Goal: Task Accomplishment & Management: Complete application form

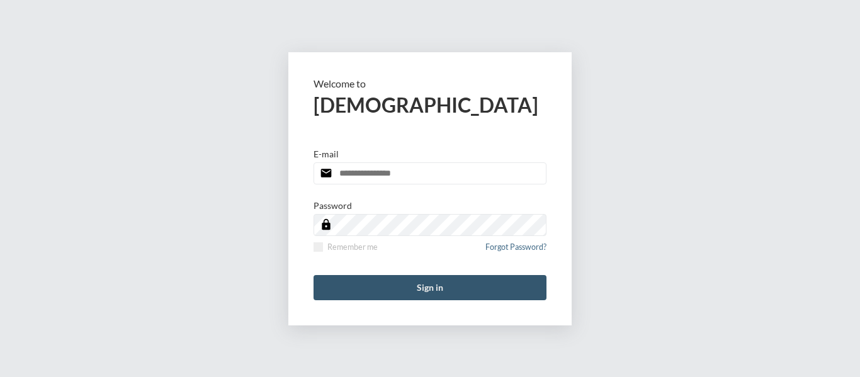
type input "**********"
click at [432, 293] on button "Sign in" at bounding box center [430, 287] width 233 height 25
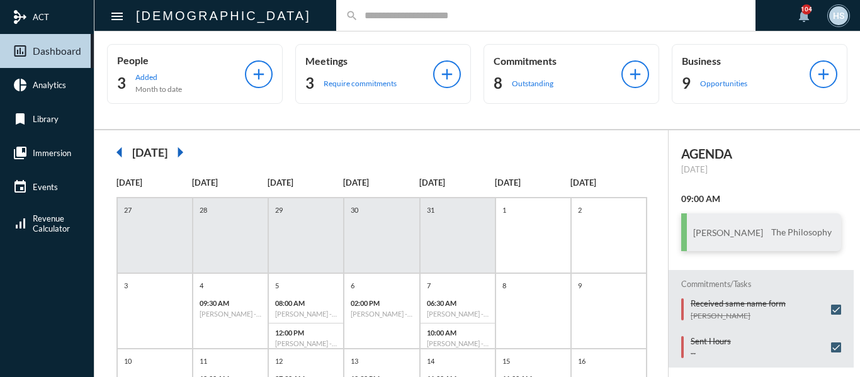
click at [336, 21] on div "search" at bounding box center [545, 15] width 419 height 31
click at [358, 21] on input "text" at bounding box center [552, 15] width 388 height 11
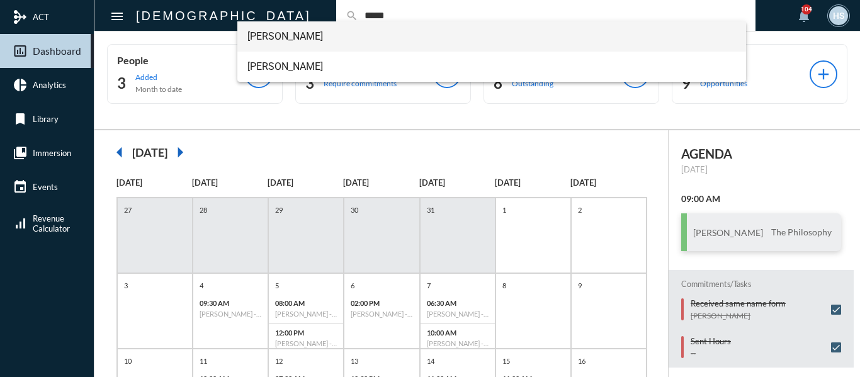
type input "*****"
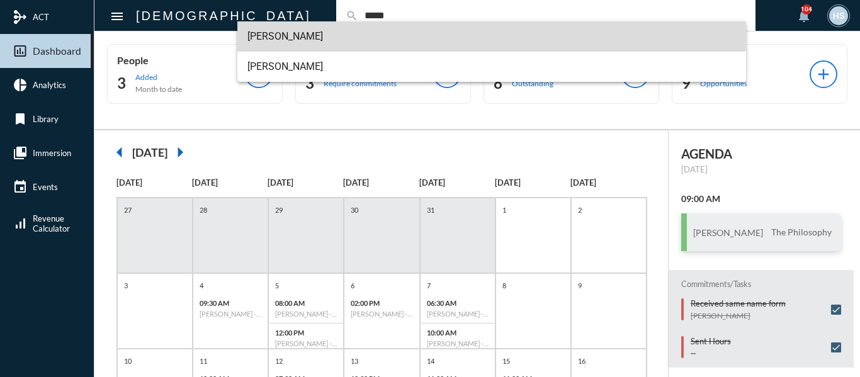
click at [296, 35] on span "[PERSON_NAME]" at bounding box center [491, 36] width 489 height 30
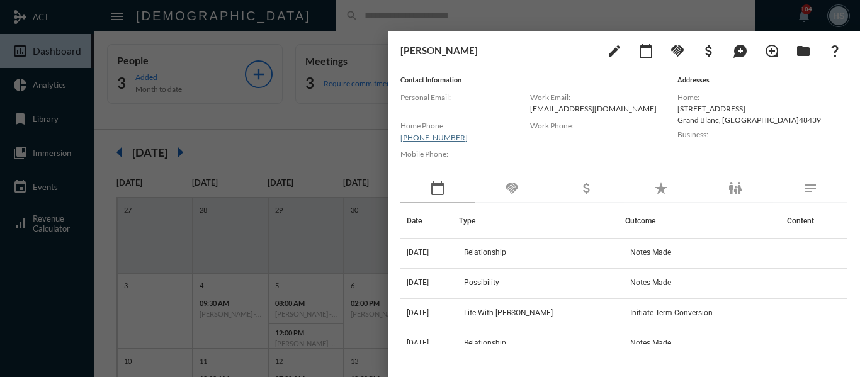
click at [319, 16] on div at bounding box center [430, 188] width 860 height 377
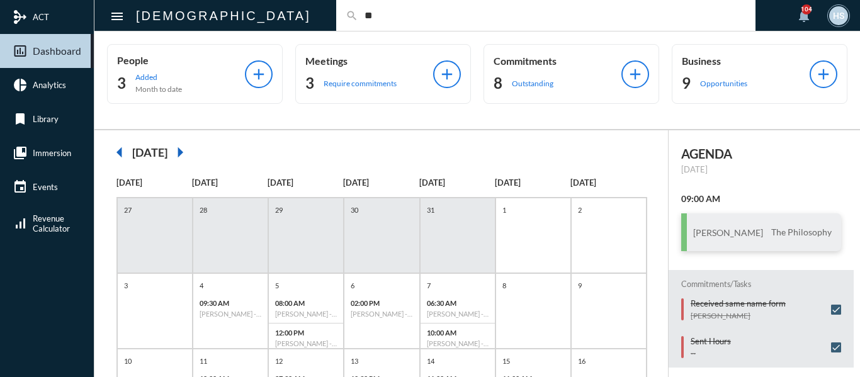
type input "*"
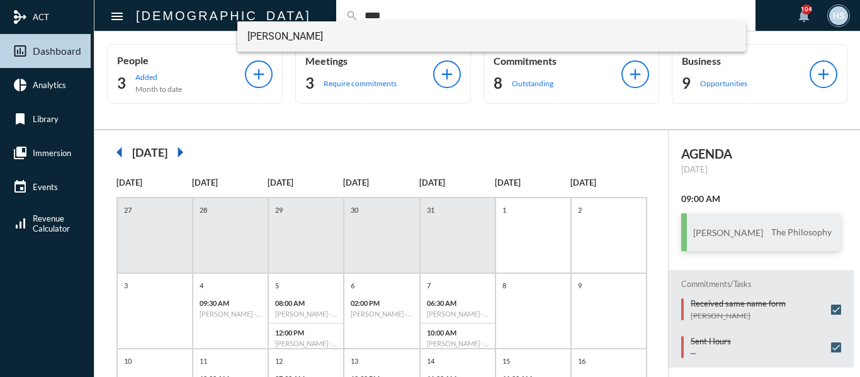
type input "****"
click at [268, 37] on span "[PERSON_NAME]" at bounding box center [491, 36] width 489 height 30
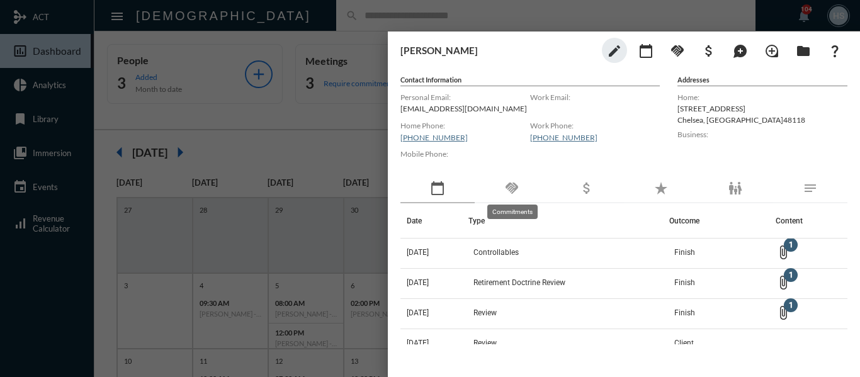
click at [513, 183] on mat-icon "handshake" at bounding box center [511, 188] width 15 height 15
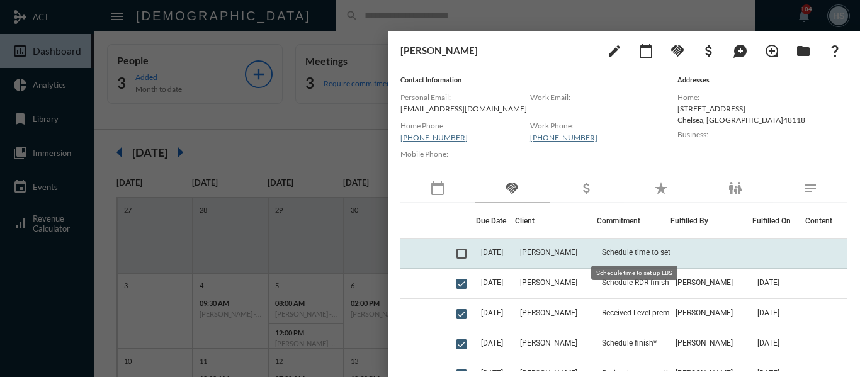
click at [638, 253] on span "Schedule time to set up LBS" at bounding box center [649, 252] width 94 height 9
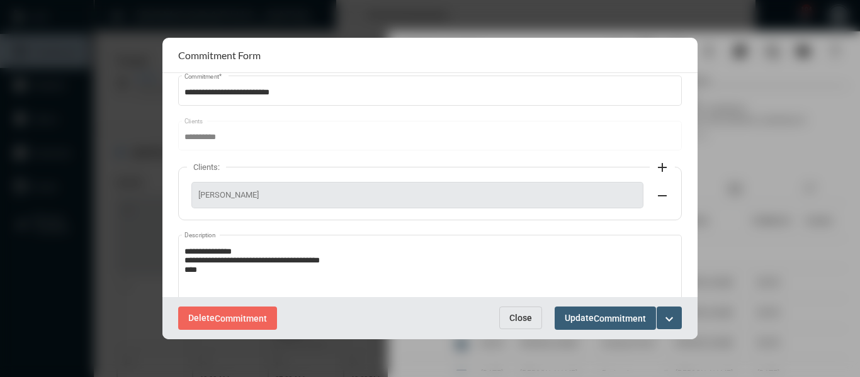
scroll to position [63, 0]
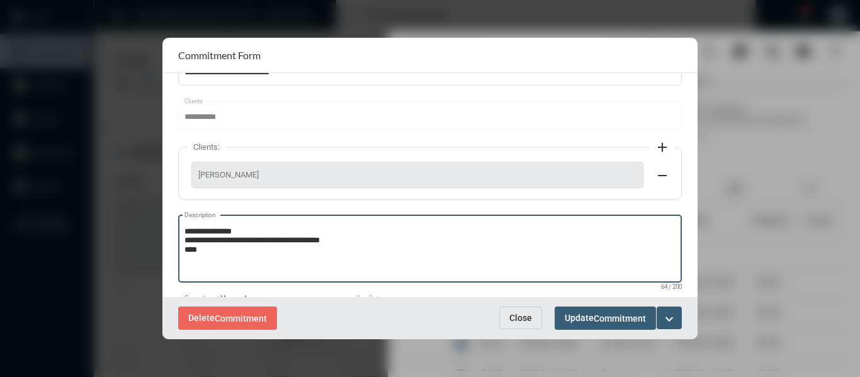
click at [247, 249] on textarea "**********" at bounding box center [431, 251] width 492 height 50
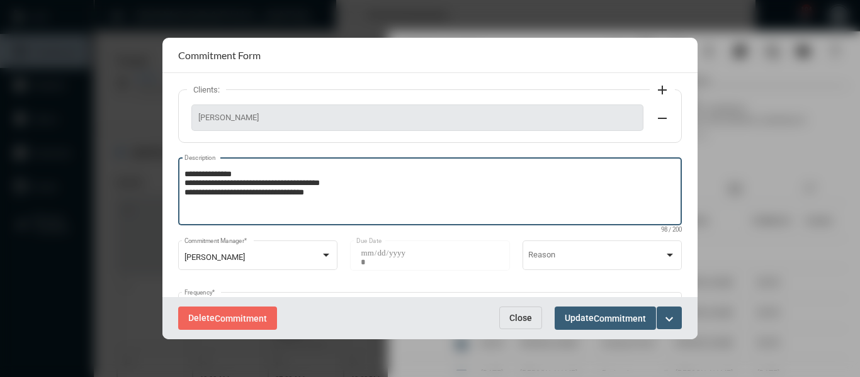
scroll to position [126, 0]
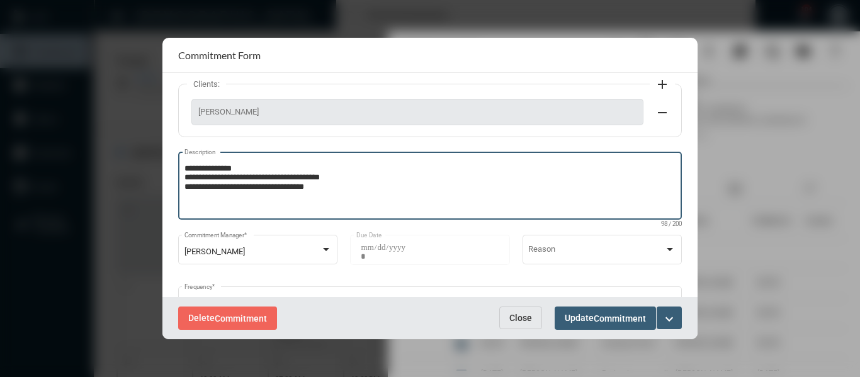
type textarea "**********"
click at [673, 314] on mat-icon "expand_more" at bounding box center [669, 319] width 15 height 15
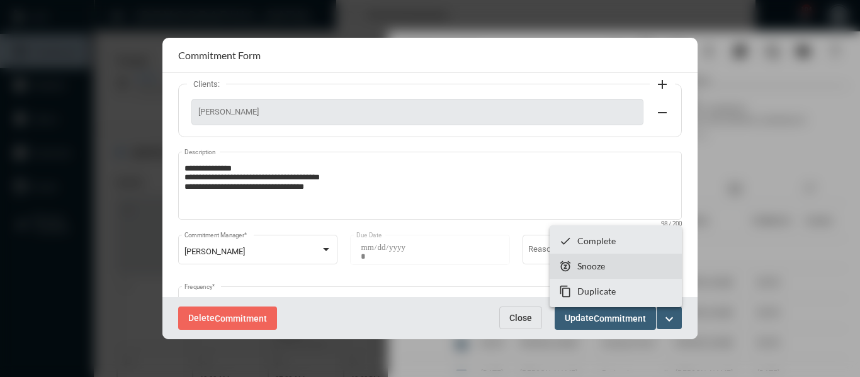
click at [609, 265] on section "snooze Snooze" at bounding box center [616, 266] width 132 height 25
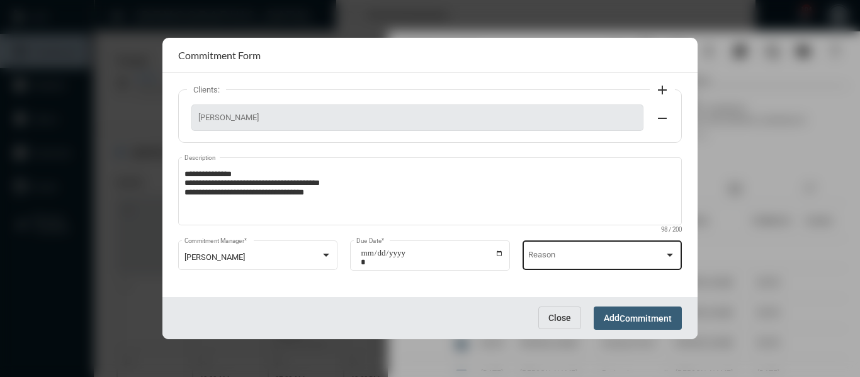
scroll to position [125, 0]
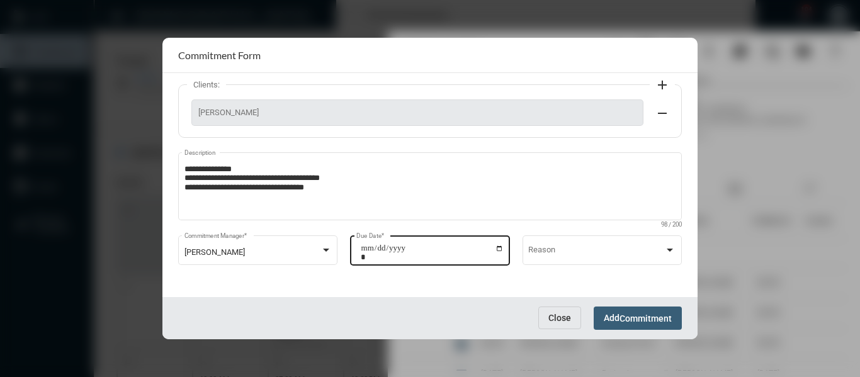
click at [499, 249] on input "**********" at bounding box center [432, 253] width 143 height 18
type input "**********"
click at [632, 312] on button "Add Commitment" at bounding box center [638, 318] width 88 height 23
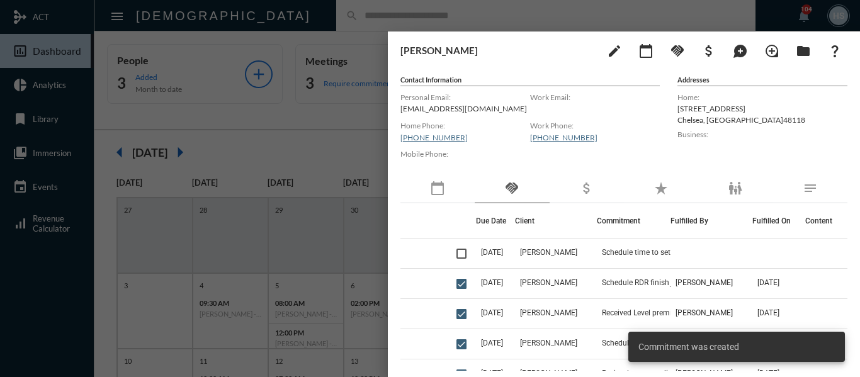
click at [321, 132] on div at bounding box center [430, 188] width 860 height 377
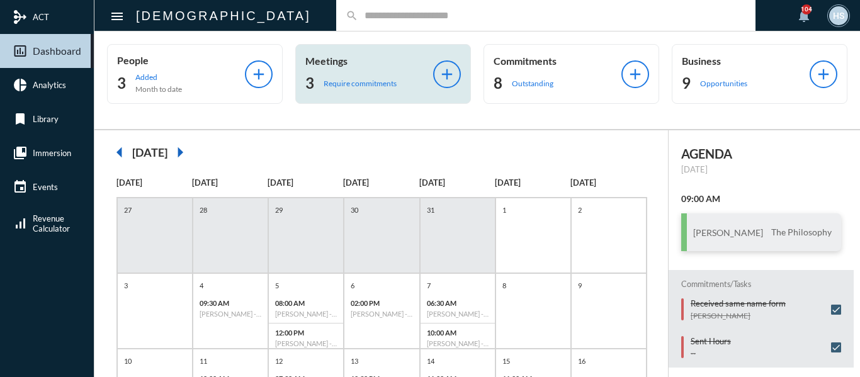
click at [329, 81] on p "Require commitments" at bounding box center [360, 83] width 73 height 9
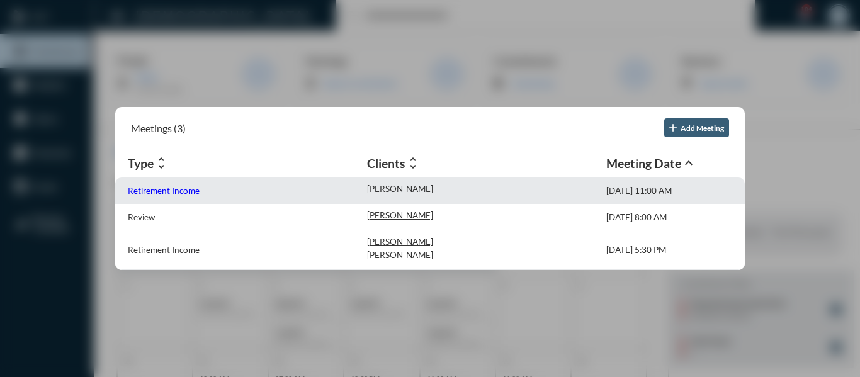
click at [189, 191] on p "Retirement Income" at bounding box center [164, 191] width 72 height 10
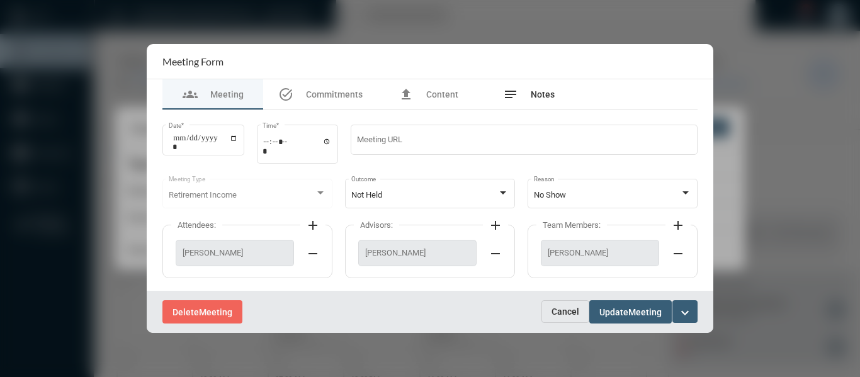
click at [545, 93] on span "Notes" at bounding box center [543, 94] width 24 height 10
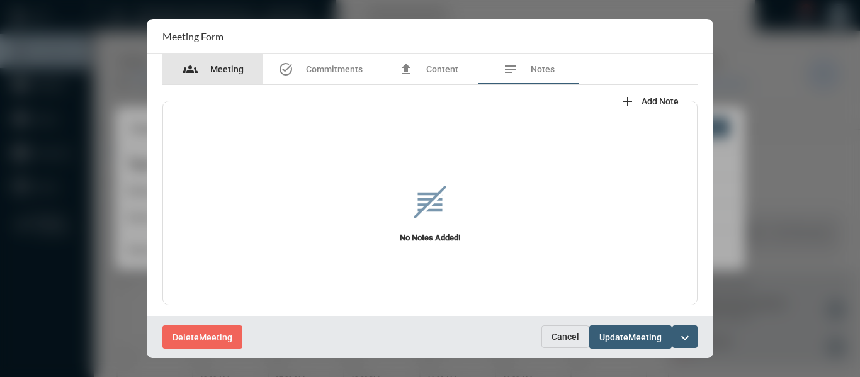
click at [223, 69] on span "Meeting" at bounding box center [226, 69] width 33 height 10
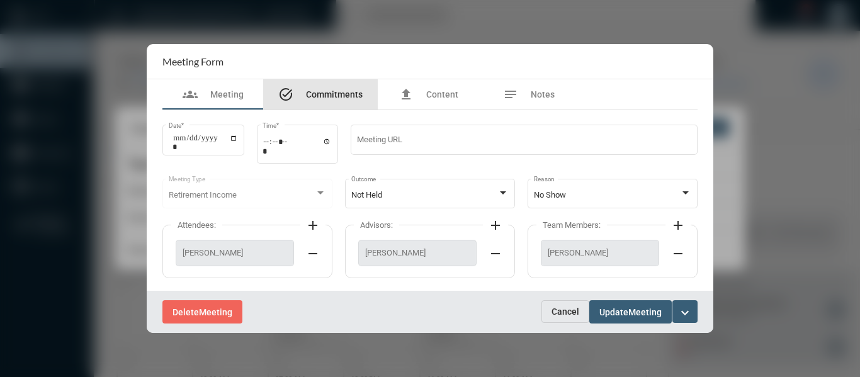
click at [332, 90] on span "Commitments" at bounding box center [334, 94] width 57 height 10
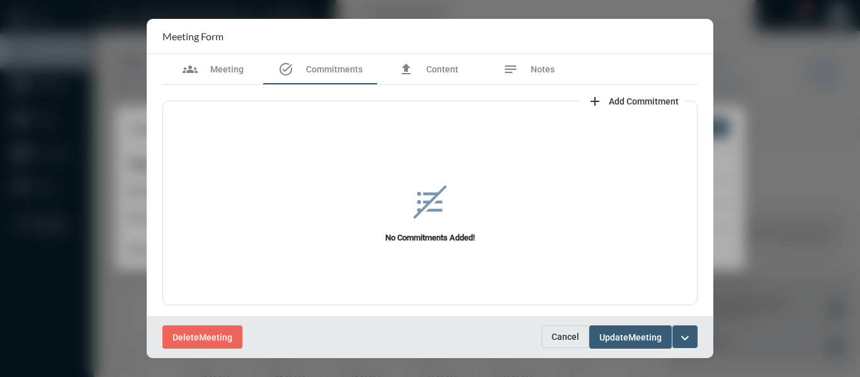
click at [632, 99] on span "Add Commitment" at bounding box center [644, 101] width 70 height 10
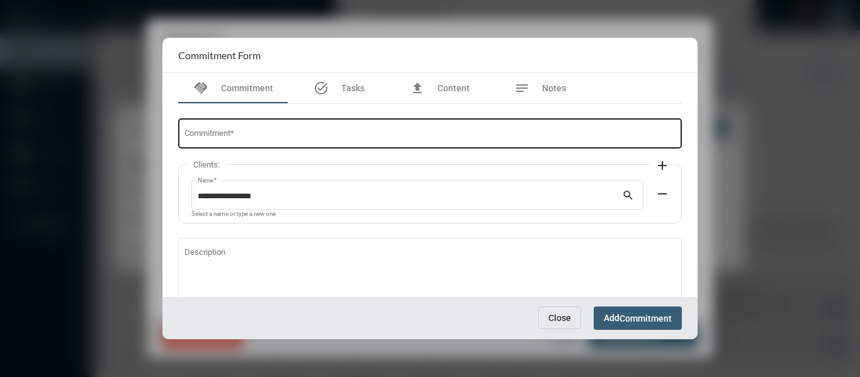
click at [428, 125] on div "Commitment *" at bounding box center [431, 132] width 492 height 32
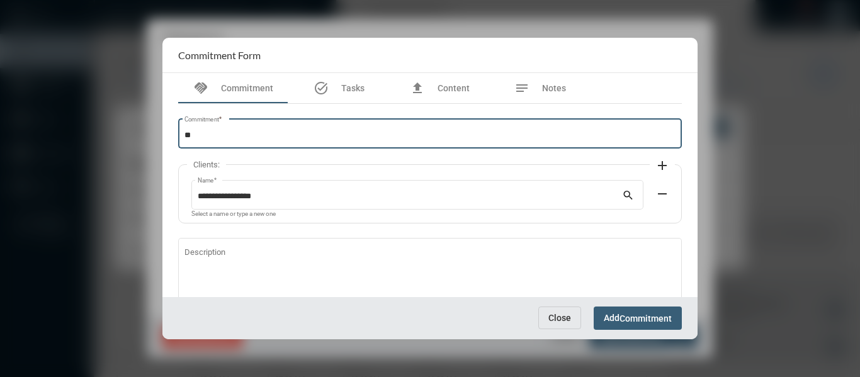
type input "*"
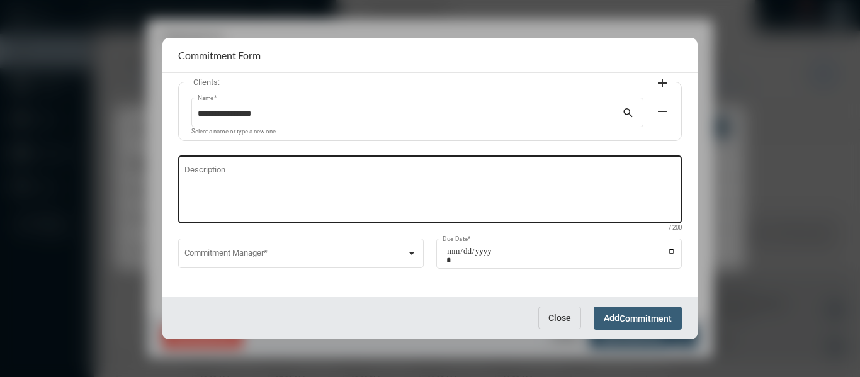
scroll to position [86, 0]
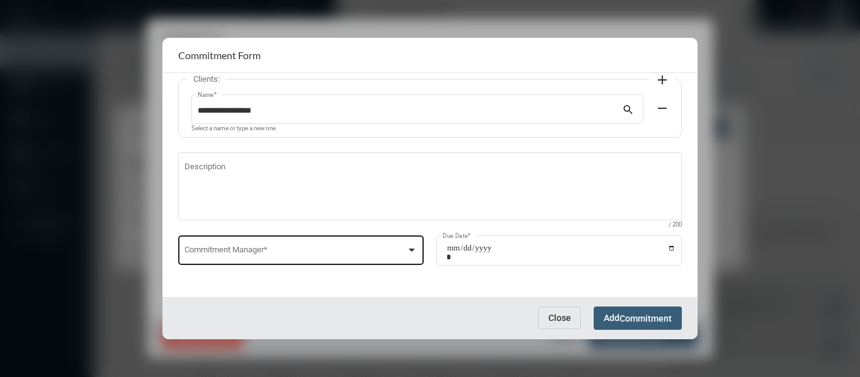
type input "**********"
click at [413, 249] on div at bounding box center [412, 250] width 6 height 3
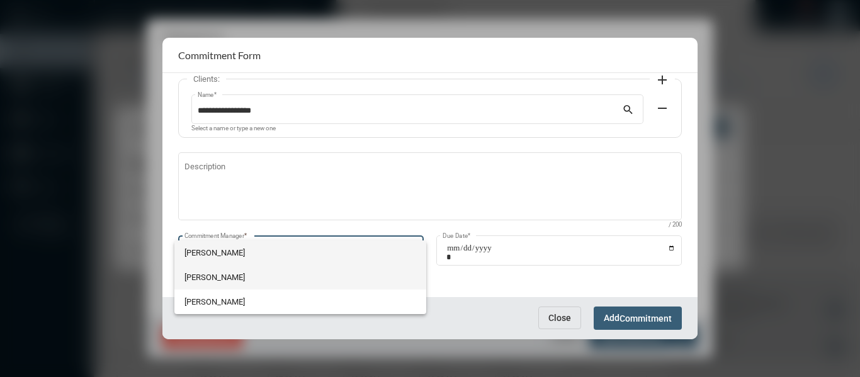
click at [204, 274] on span "[PERSON_NAME]" at bounding box center [301, 277] width 232 height 25
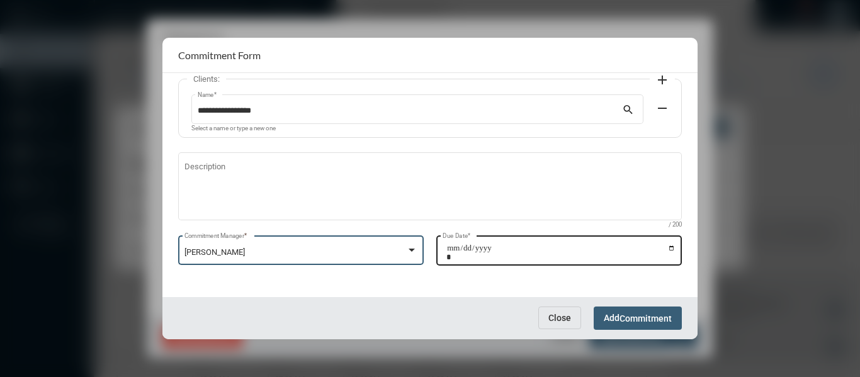
click at [671, 246] on input "Due Date *" at bounding box center [560, 253] width 229 height 18
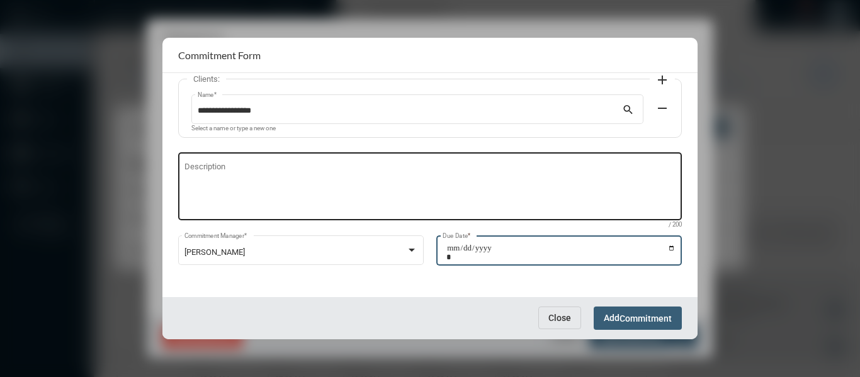
type input "**********"
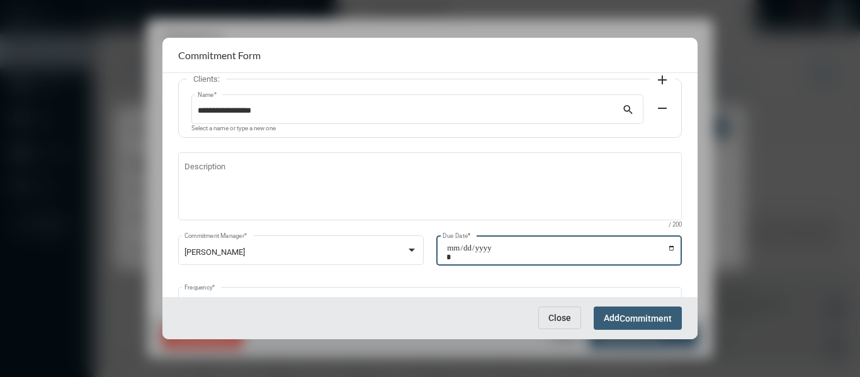
click at [685, 322] on div "Close Add Commitment" at bounding box center [429, 318] width 535 height 42
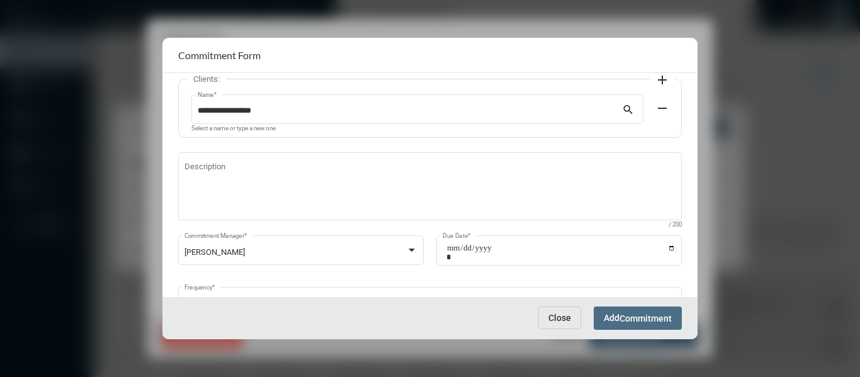
click at [668, 321] on span "Commitment" at bounding box center [646, 319] width 52 height 10
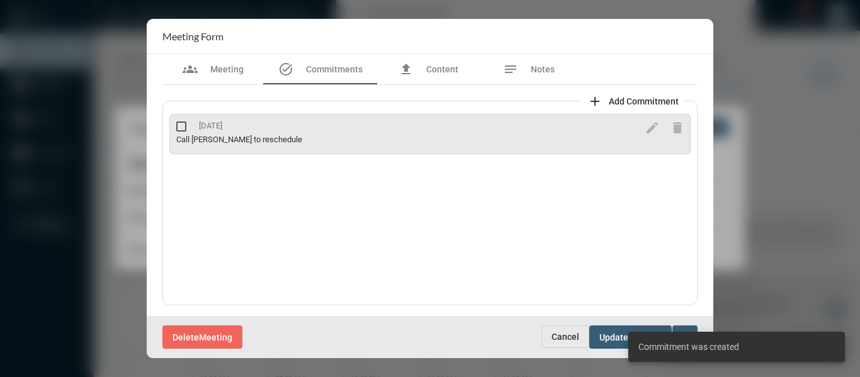
click at [434, 329] on div "Delete Meeting" at bounding box center [351, 337] width 379 height 23
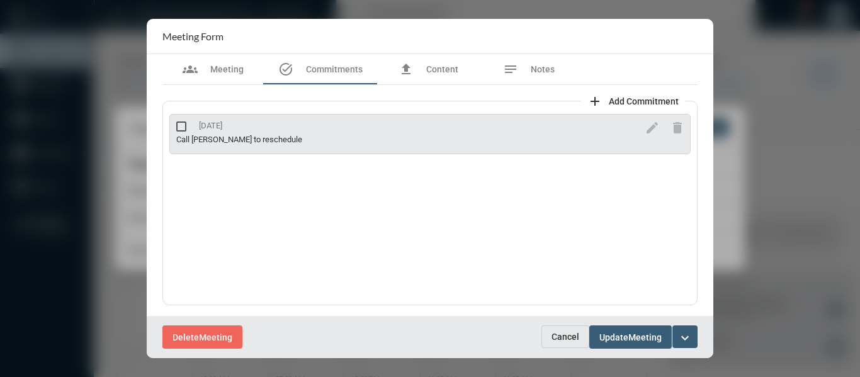
click at [683, 335] on mat-icon "expand_more" at bounding box center [685, 338] width 15 height 15
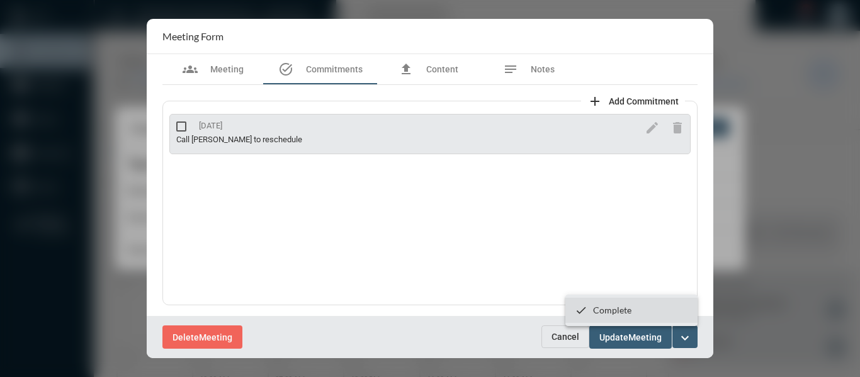
click at [596, 307] on p "Complete" at bounding box center [612, 310] width 38 height 11
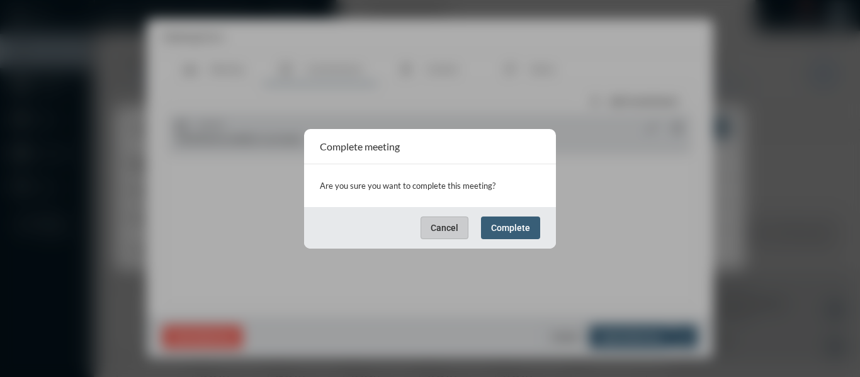
click at [513, 231] on span "Complete" at bounding box center [510, 228] width 39 height 10
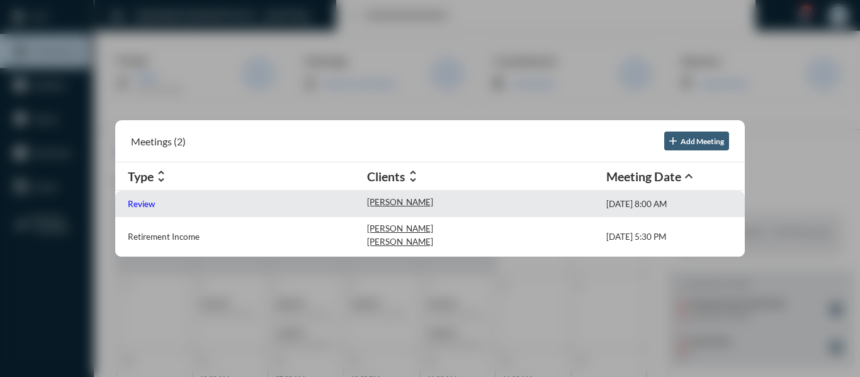
click at [138, 205] on p "Review" at bounding box center [141, 204] width 27 height 10
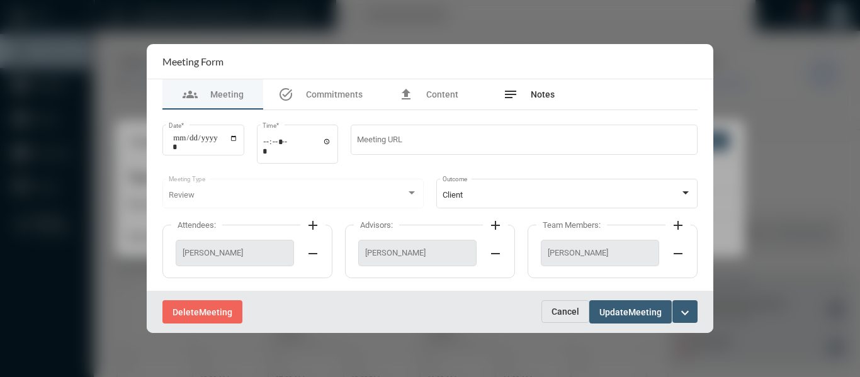
click at [543, 96] on span "Notes" at bounding box center [543, 94] width 24 height 10
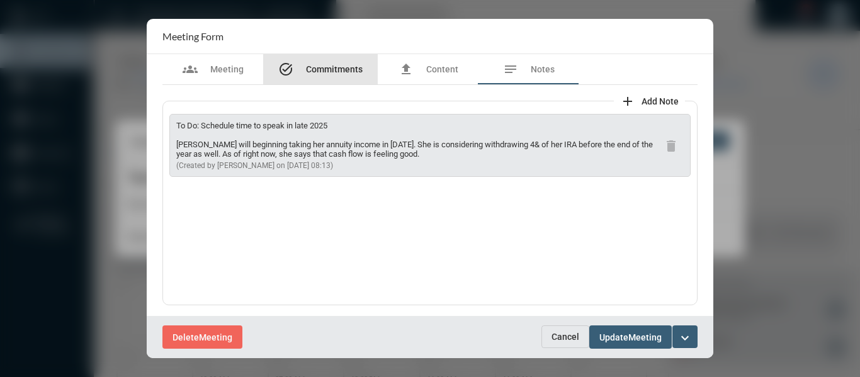
click at [338, 70] on span "Commitments" at bounding box center [334, 69] width 57 height 10
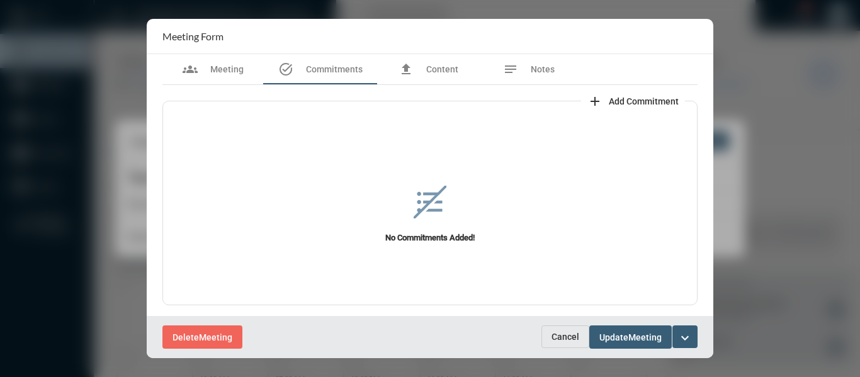
click at [644, 99] on span "Add Commitment" at bounding box center [644, 101] width 70 height 10
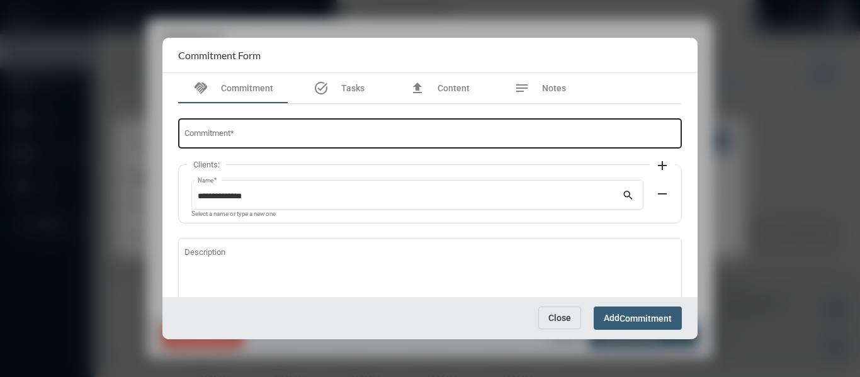
click at [310, 136] on input "Commitment *" at bounding box center [431, 135] width 492 height 9
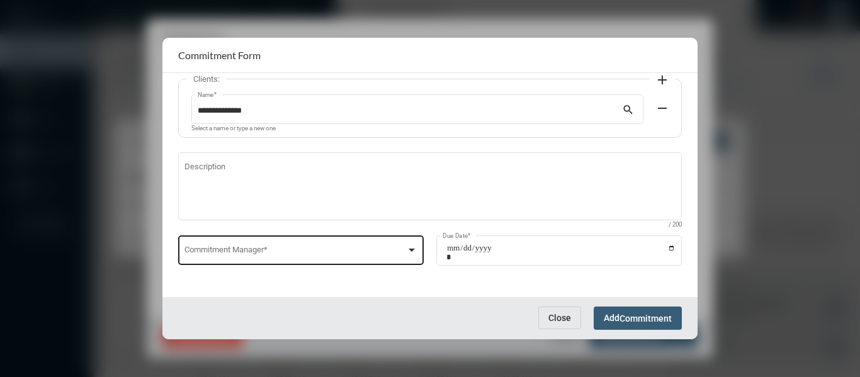
type input "**********"
click at [409, 249] on div at bounding box center [412, 250] width 6 height 3
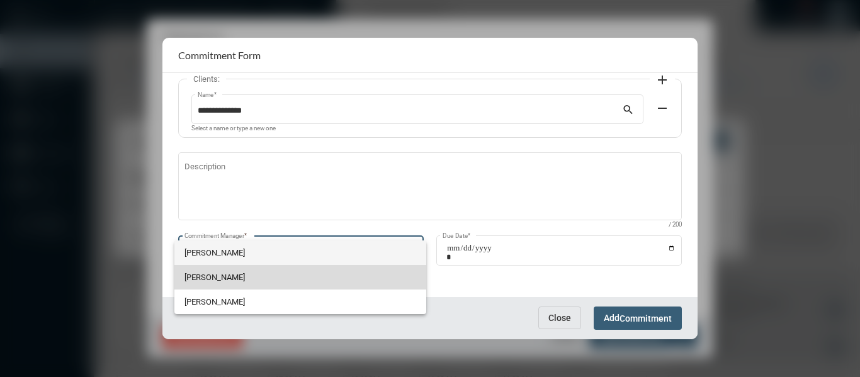
click at [208, 273] on span "[PERSON_NAME]" at bounding box center [301, 277] width 232 height 25
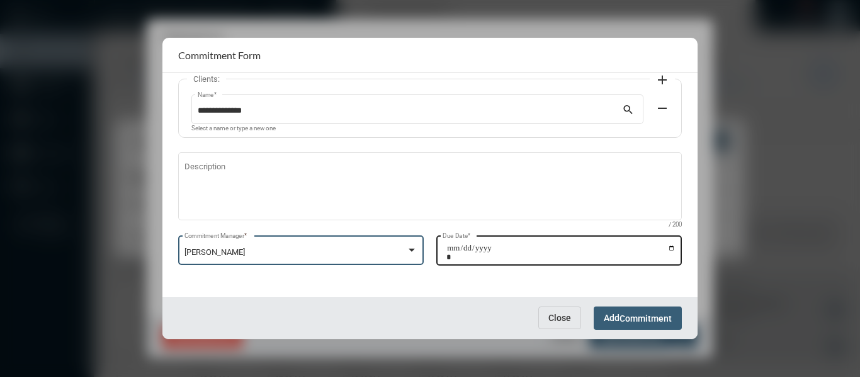
click at [668, 248] on input "Due Date *" at bounding box center [560, 253] width 229 height 18
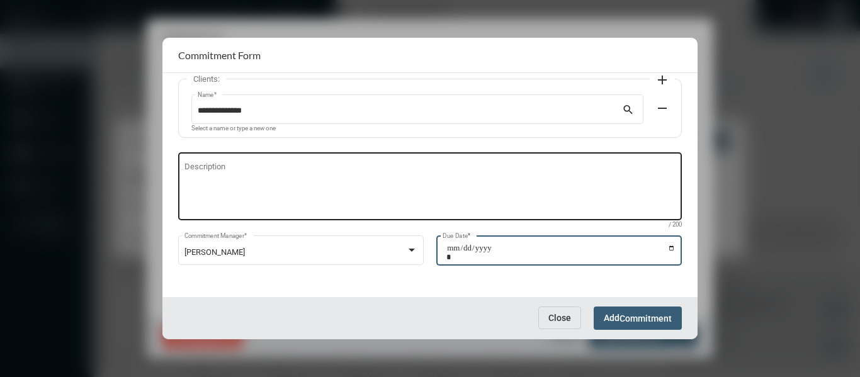
type input "**********"
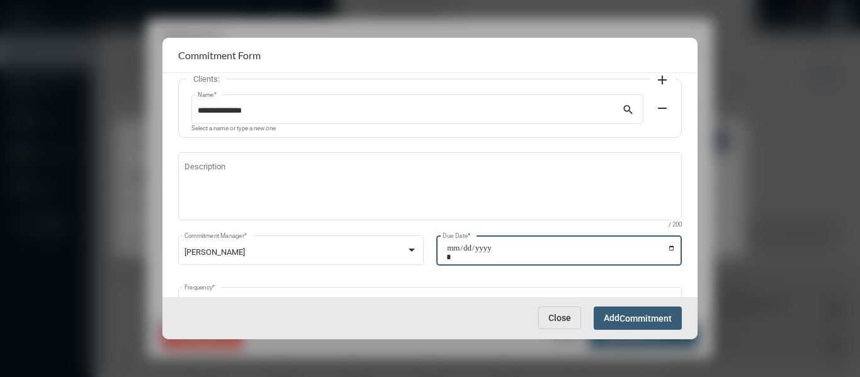
click at [655, 319] on span "Commitment" at bounding box center [646, 319] width 52 height 10
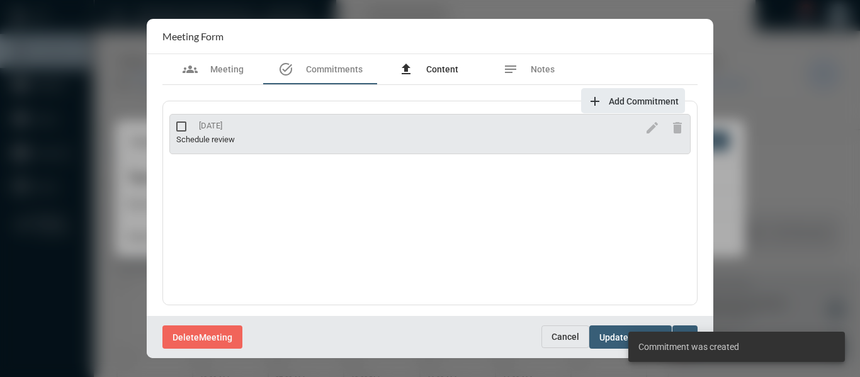
click at [438, 69] on span "Content" at bounding box center [442, 69] width 32 height 10
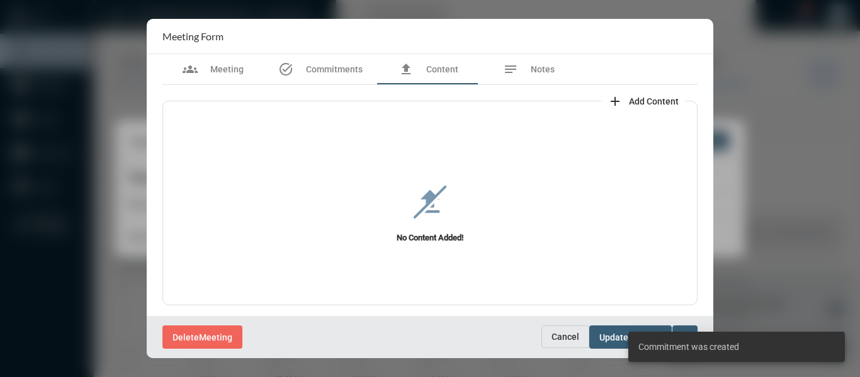
click at [648, 103] on span "Add Content" at bounding box center [654, 101] width 50 height 10
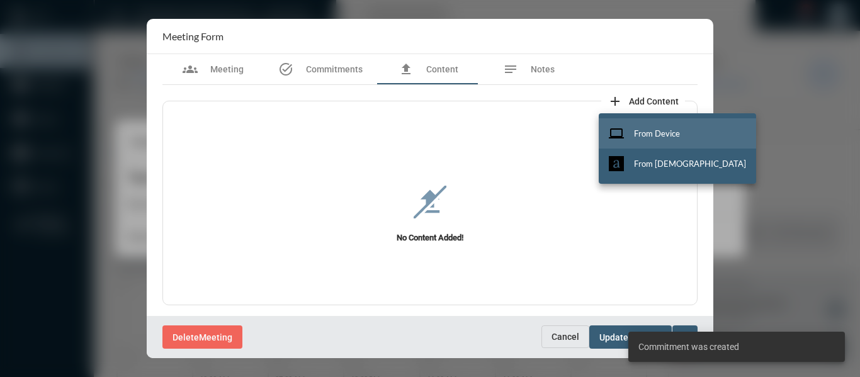
click at [666, 127] on button "computer From Device" at bounding box center [677, 133] width 157 height 30
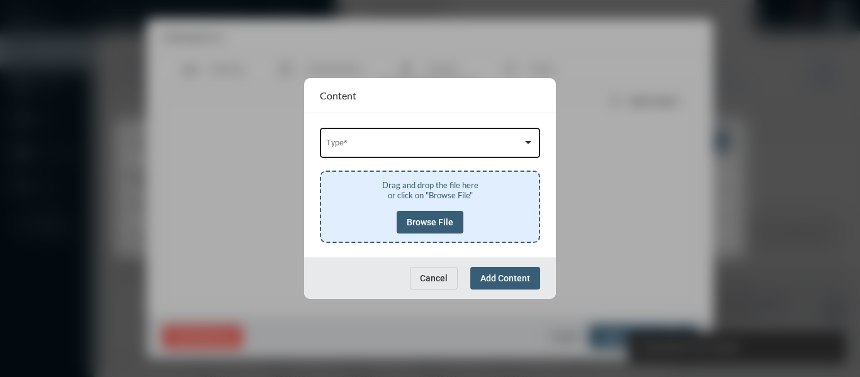
click at [457, 139] on div "Type *" at bounding box center [430, 142] width 208 height 32
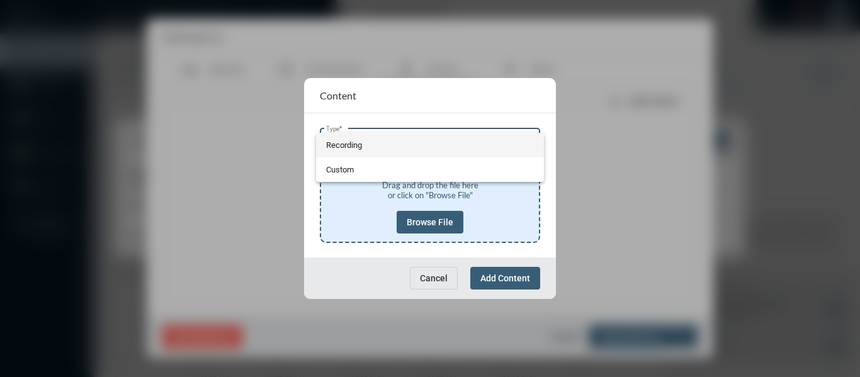
click at [341, 143] on span "Recording" at bounding box center [430, 145] width 208 height 25
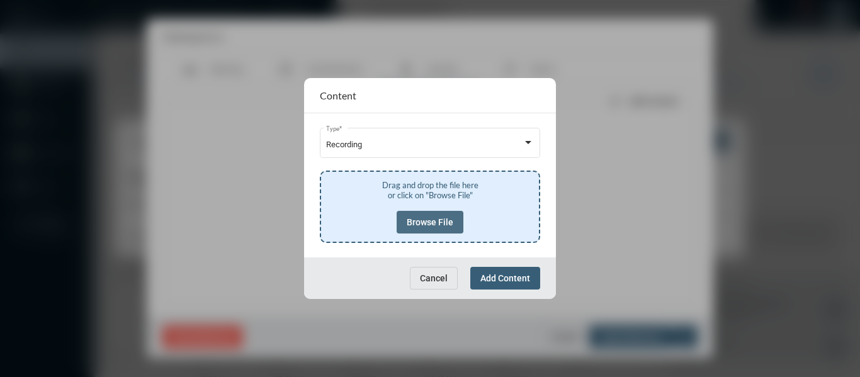
click at [428, 219] on span "Browse File" at bounding box center [430, 222] width 47 height 10
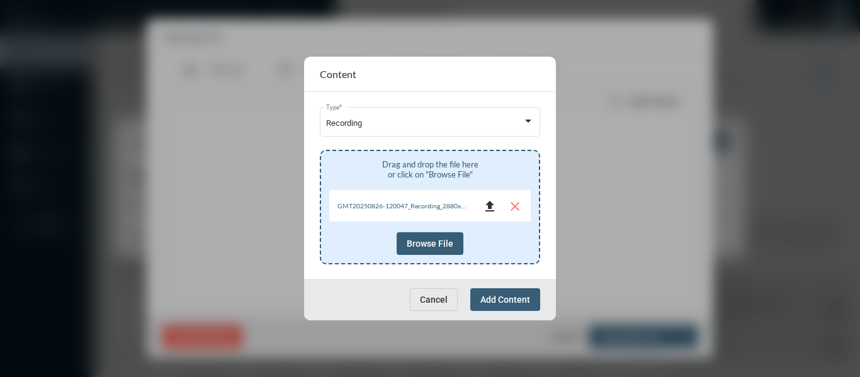
click at [492, 205] on mat-icon "file_upload" at bounding box center [489, 206] width 15 height 15
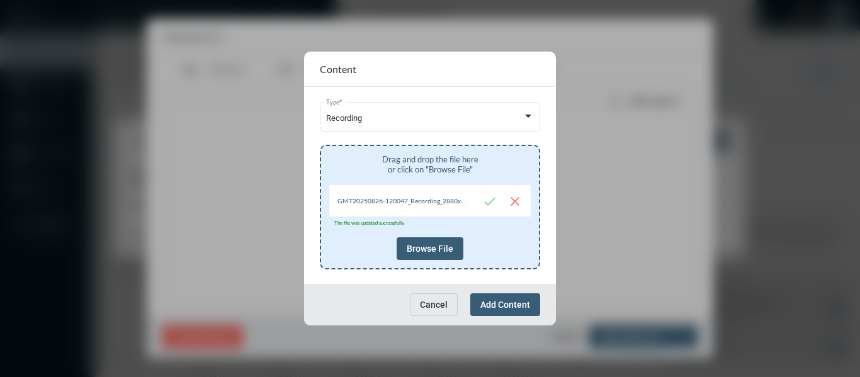
click at [492, 293] on div "Cancel Add Content" at bounding box center [430, 305] width 252 height 42
click at [492, 301] on span "Add Content" at bounding box center [505, 305] width 50 height 10
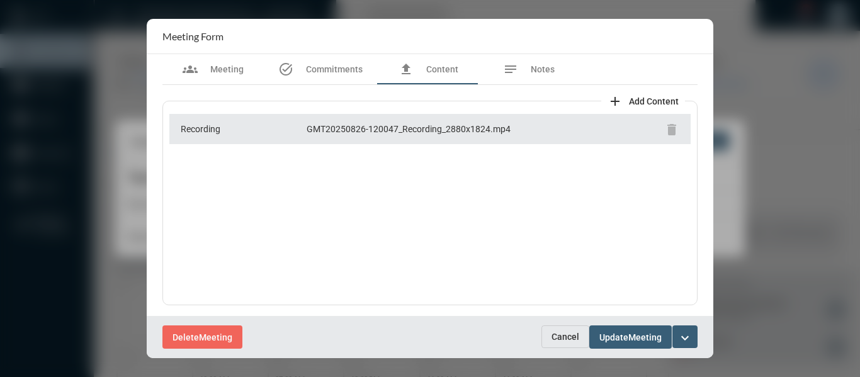
click at [676, 335] on button "expand_more" at bounding box center [685, 337] width 25 height 23
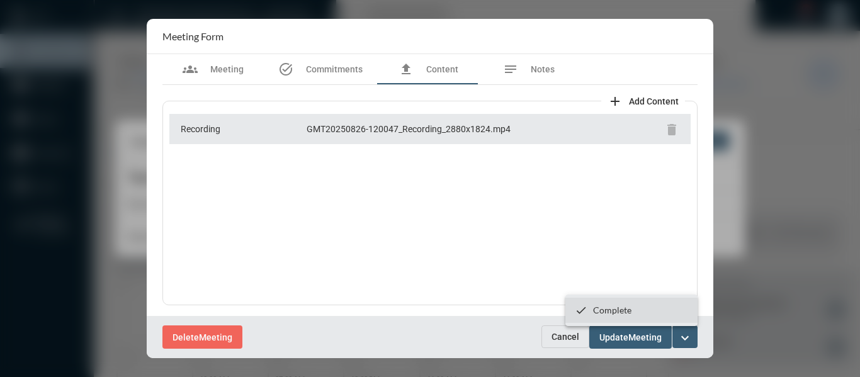
click at [625, 310] on p "Complete" at bounding box center [612, 310] width 38 height 11
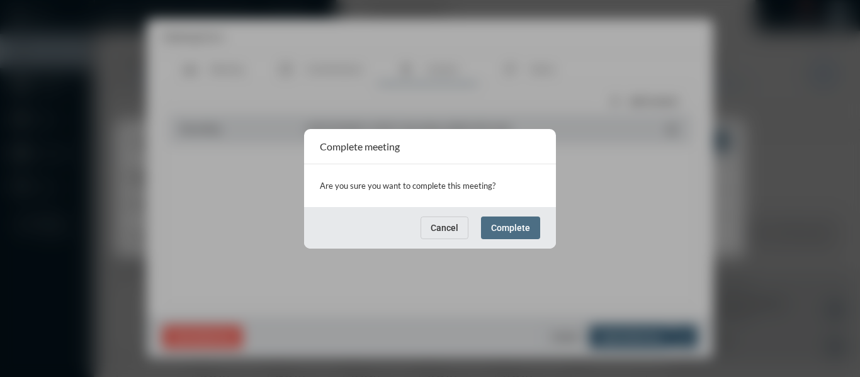
click at [525, 232] on span "Complete" at bounding box center [510, 228] width 39 height 10
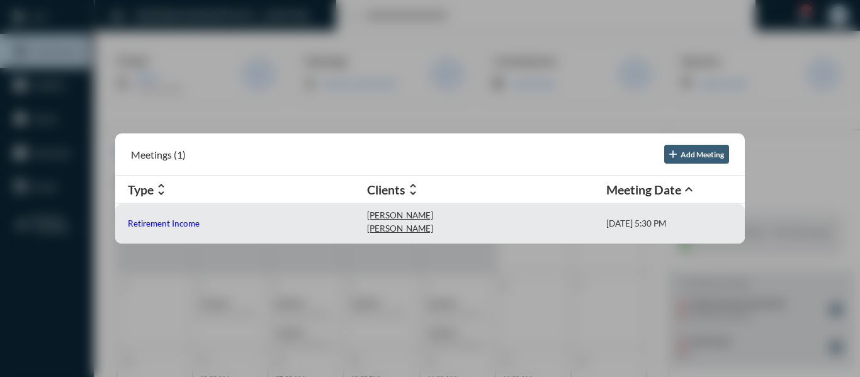
click at [171, 220] on p "Retirement Income" at bounding box center [164, 224] width 72 height 10
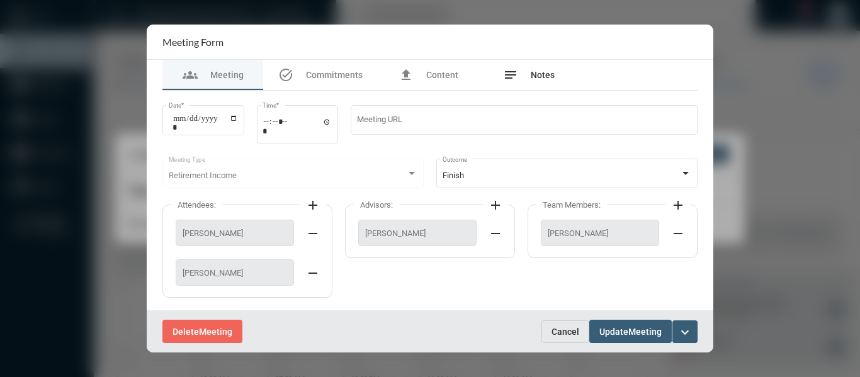
click at [540, 74] on span "Notes" at bounding box center [543, 75] width 24 height 10
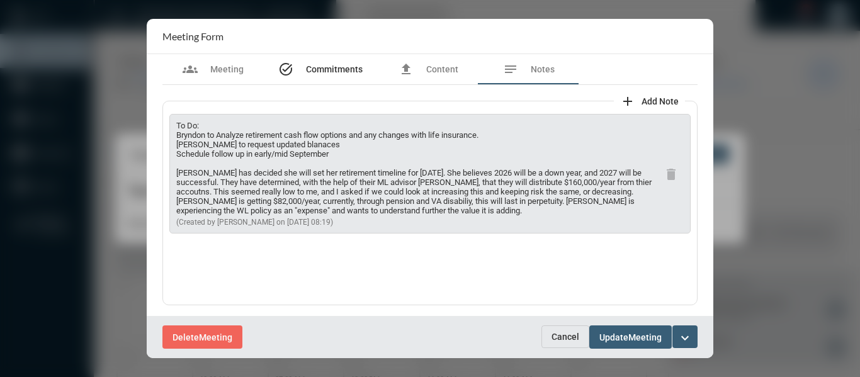
click at [357, 71] on span "Commitments" at bounding box center [334, 69] width 57 height 10
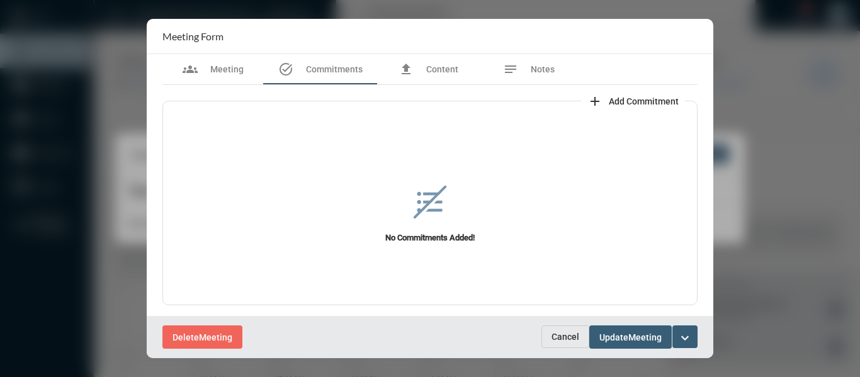
click at [625, 101] on span "Add Commitment" at bounding box center [644, 101] width 70 height 10
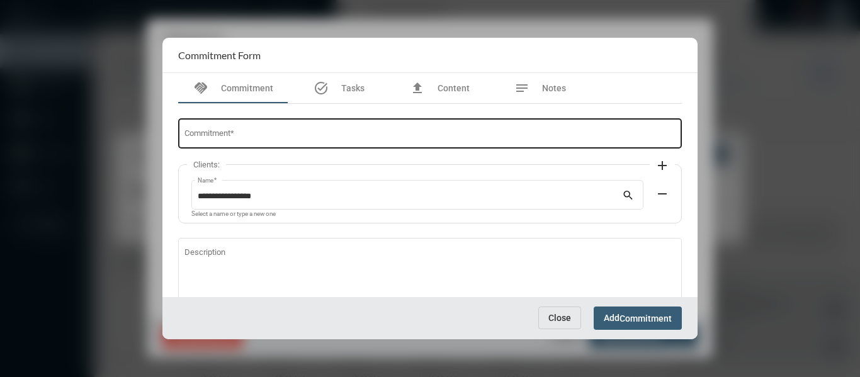
click at [440, 137] on input "Commitment *" at bounding box center [431, 135] width 492 height 9
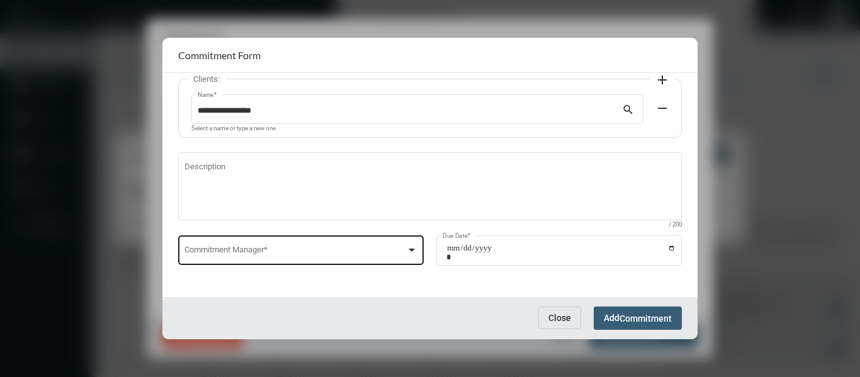
type input "**********"
click at [409, 249] on div at bounding box center [412, 250] width 6 height 3
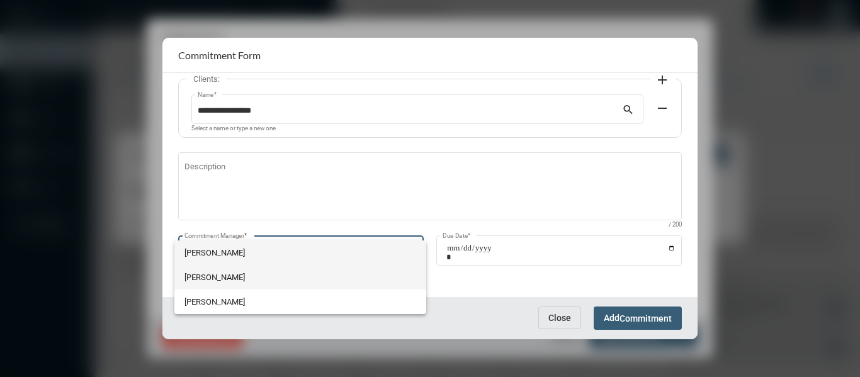
click at [205, 275] on span "[PERSON_NAME]" at bounding box center [301, 277] width 232 height 25
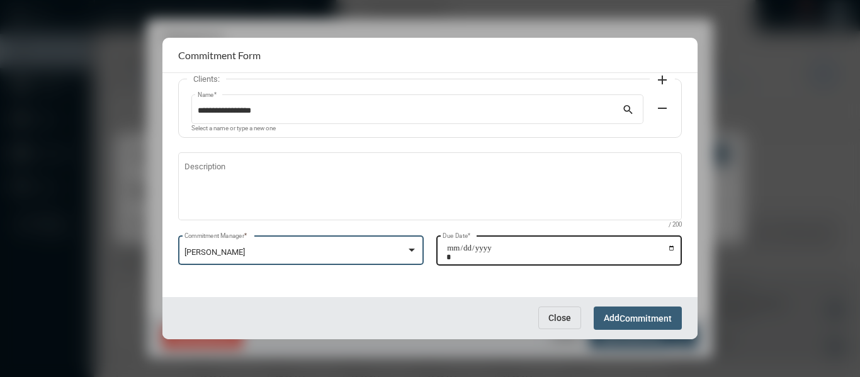
click at [671, 249] on input "Due Date *" at bounding box center [560, 253] width 229 height 18
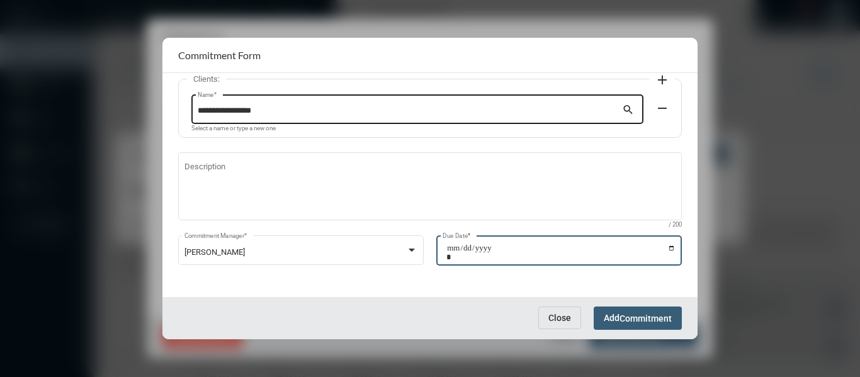
type input "**********"
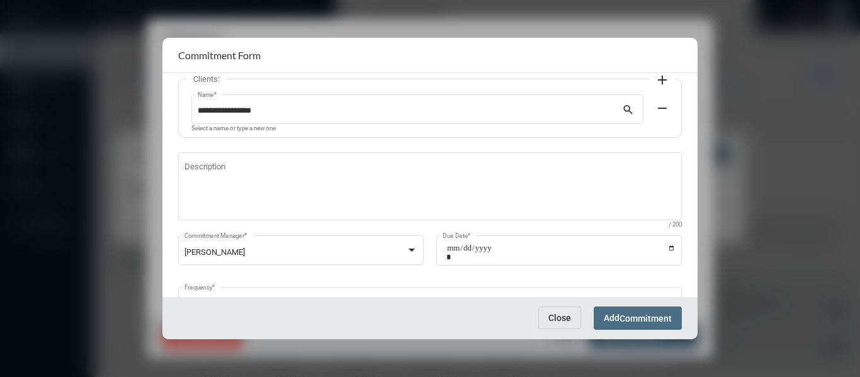
click at [661, 319] on span "Commitment" at bounding box center [646, 319] width 52 height 10
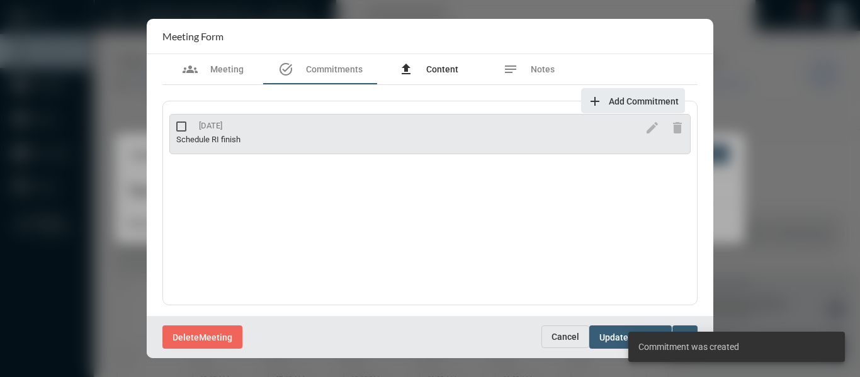
click at [443, 64] on span "Content" at bounding box center [442, 69] width 32 height 10
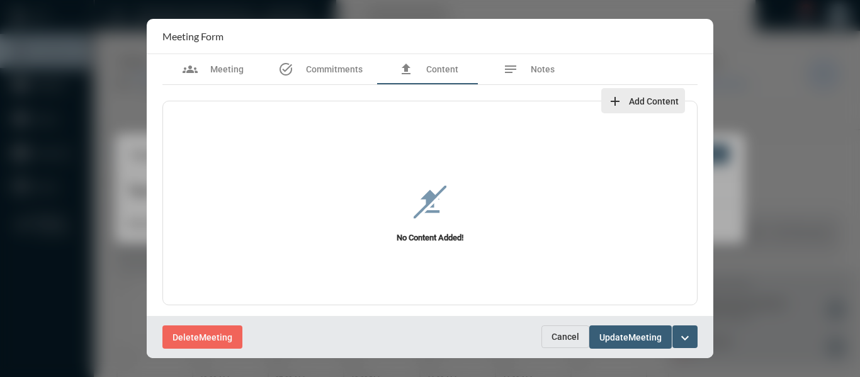
click at [615, 98] on mat-icon "add" at bounding box center [615, 101] width 15 height 15
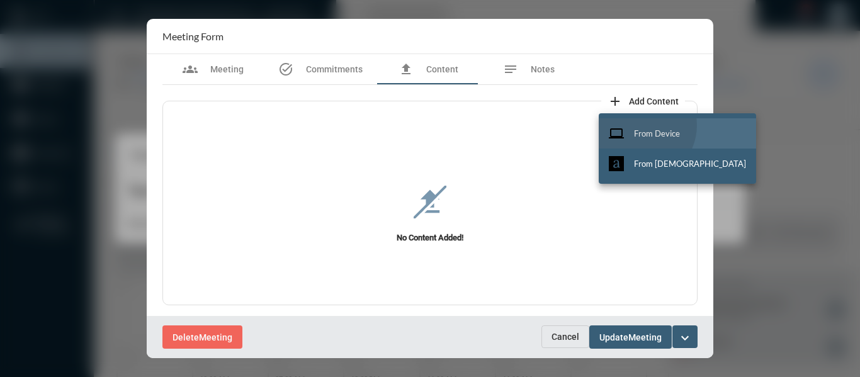
click at [639, 126] on button "computer From Device" at bounding box center [677, 133] width 157 height 30
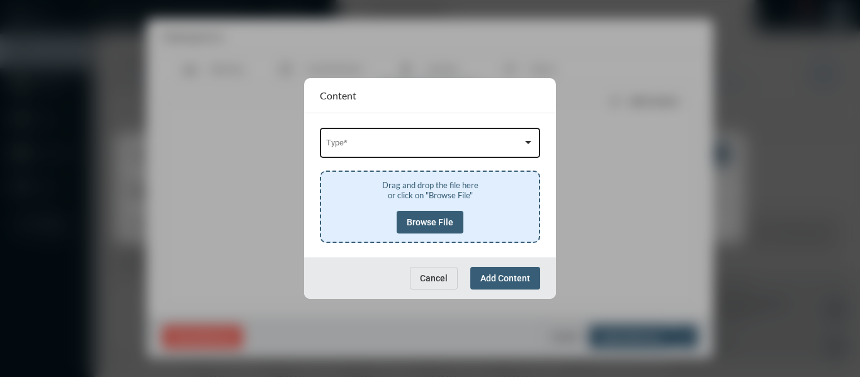
click at [535, 142] on div "Type *" at bounding box center [430, 142] width 220 height 32
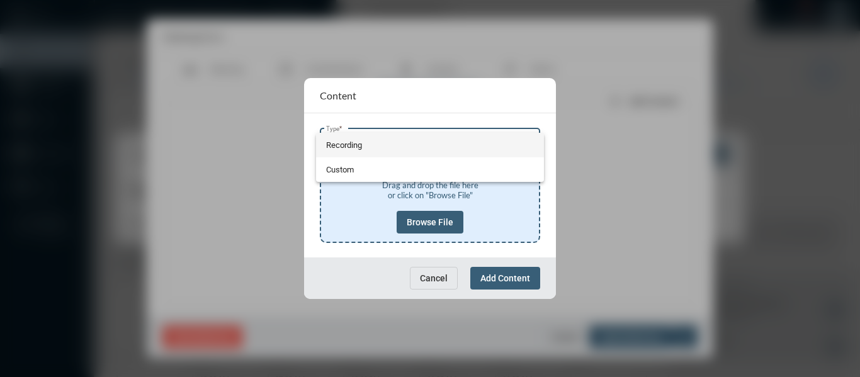
click at [329, 142] on span "Recording" at bounding box center [430, 145] width 208 height 25
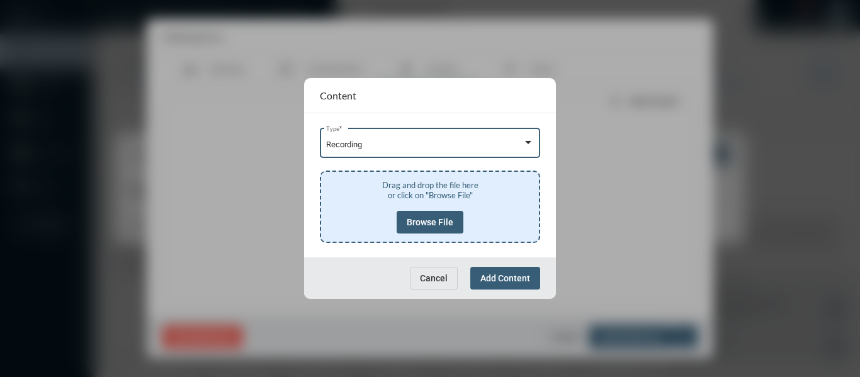
click at [426, 218] on span "Browse File" at bounding box center [430, 222] width 47 height 10
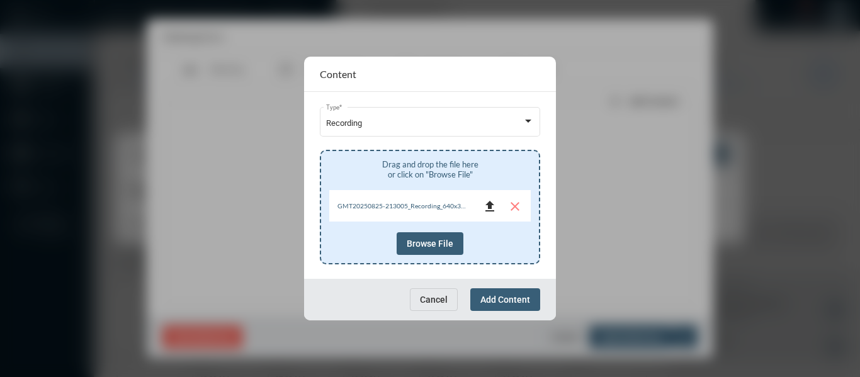
click at [492, 210] on mat-icon "file_upload" at bounding box center [489, 206] width 15 height 15
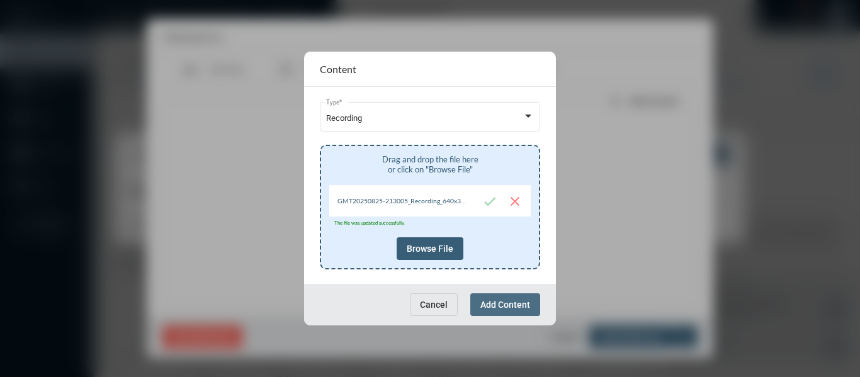
click at [507, 305] on span "Add Content" at bounding box center [505, 305] width 50 height 10
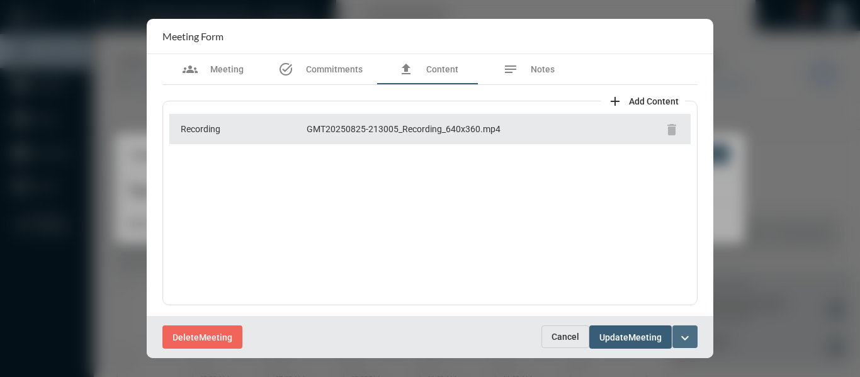
click at [681, 331] on mat-icon "expand_more" at bounding box center [685, 338] width 15 height 15
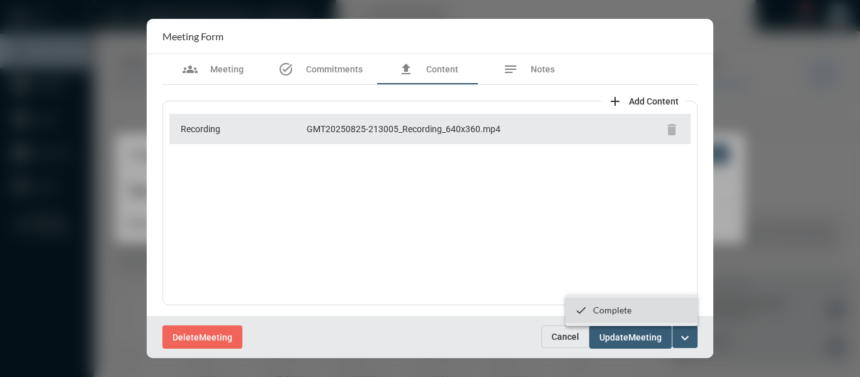
click at [611, 313] on p "Complete" at bounding box center [612, 310] width 38 height 11
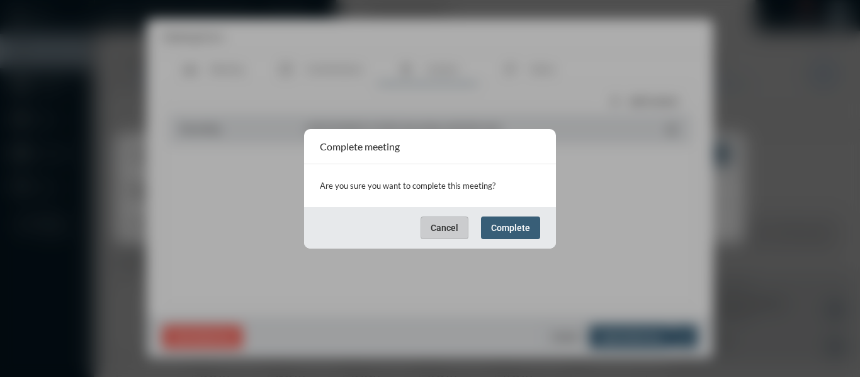
click at [501, 223] on span "Complete" at bounding box center [510, 228] width 39 height 10
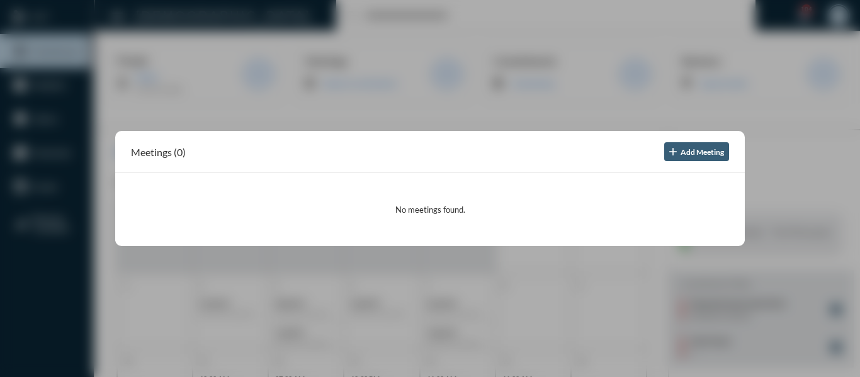
click at [547, 103] on div at bounding box center [430, 188] width 860 height 377
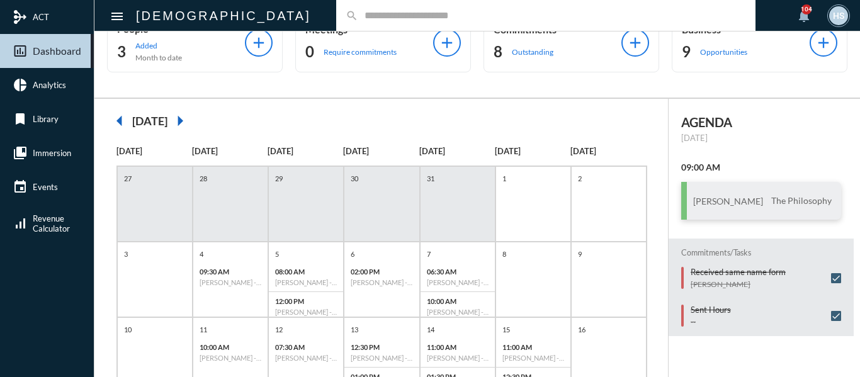
scroll to position [63, 0]
